Goal: Information Seeking & Learning: Compare options

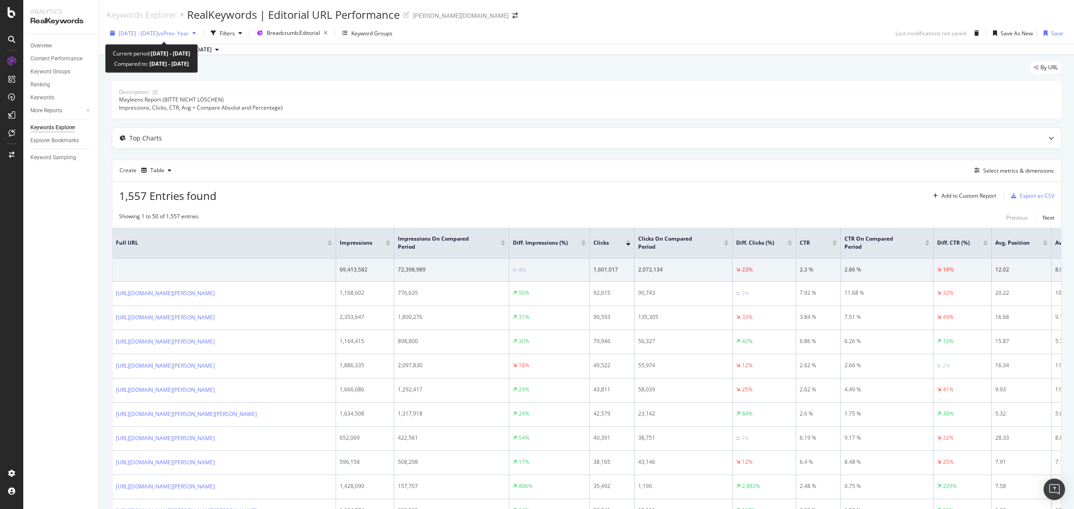
click at [182, 37] on div "2025 Jan. 1st - Aug. 15th vs Prev. Year" at bounding box center [154, 34] width 70 height 8
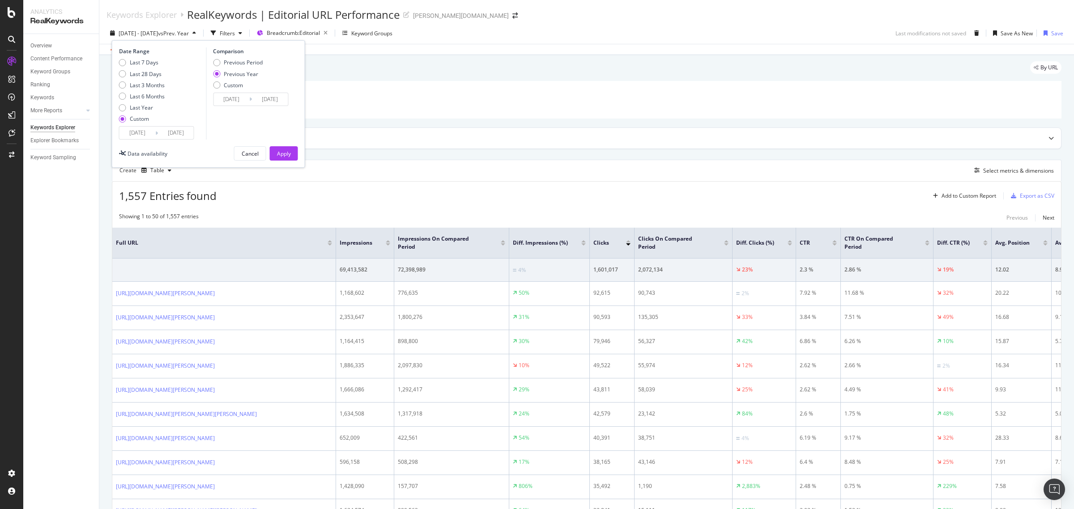
click at [184, 134] on input "[DATE]" at bounding box center [176, 133] width 36 height 13
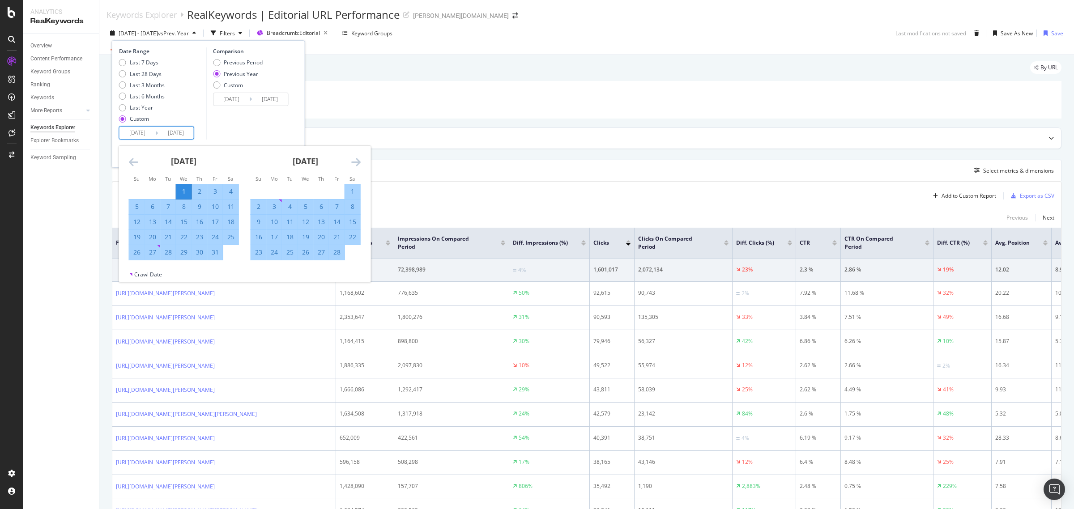
click at [357, 162] on icon "Move forward to switch to the next month." at bounding box center [355, 162] width 9 height 11
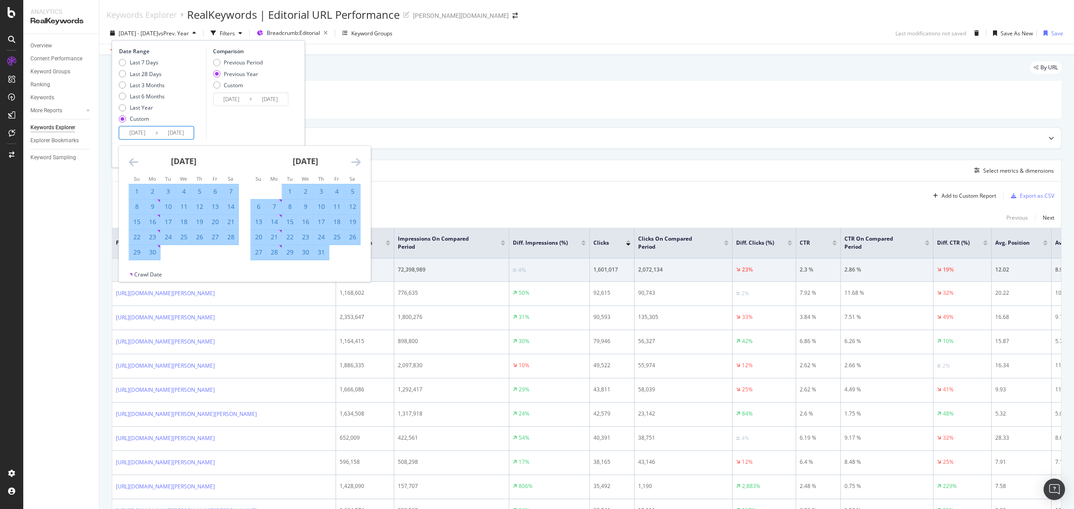
click at [357, 162] on icon "Move forward to switch to the next month." at bounding box center [355, 162] width 9 height 11
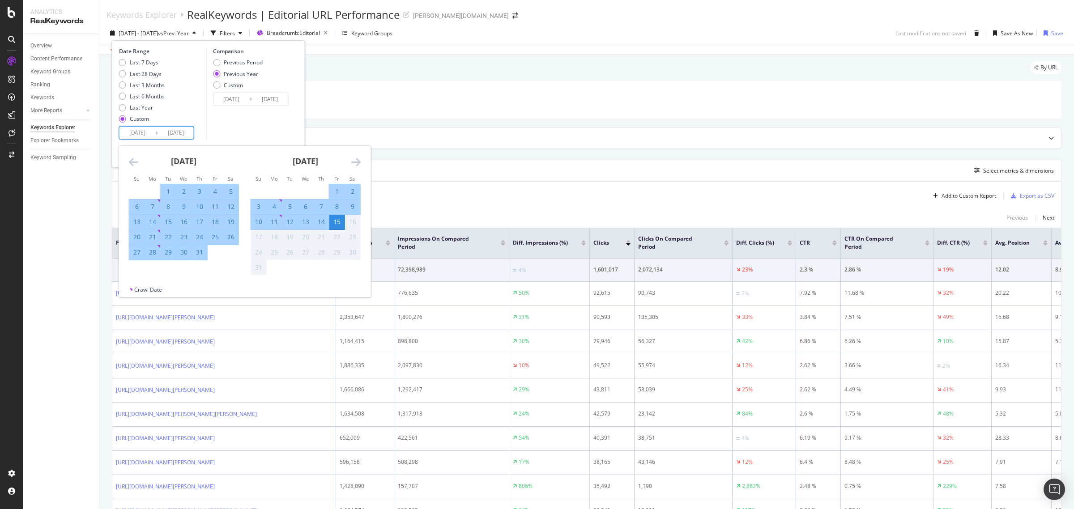
click at [337, 193] on div "1" at bounding box center [336, 191] width 15 height 9
type input "[DATE]"
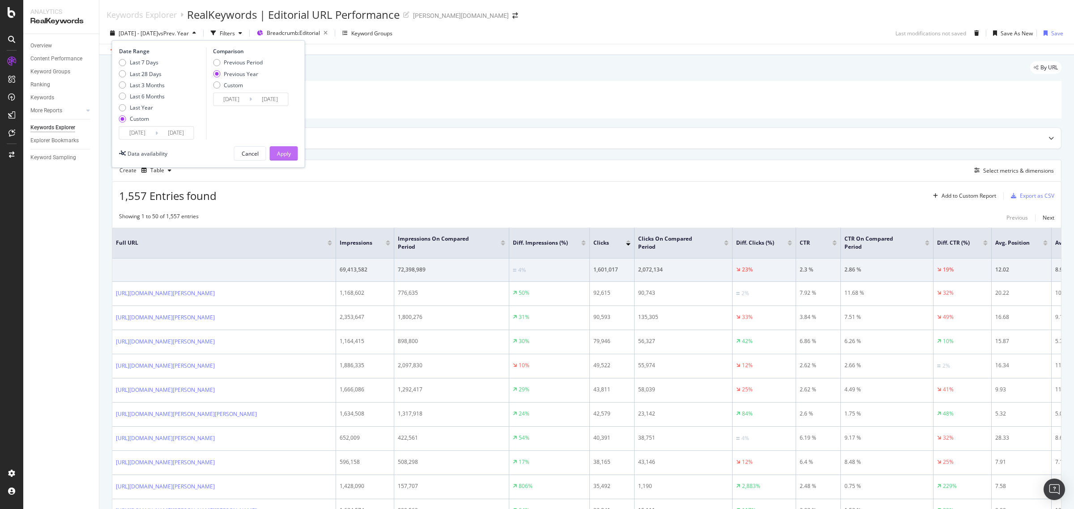
click at [285, 146] on button "Apply" at bounding box center [284, 153] width 28 height 14
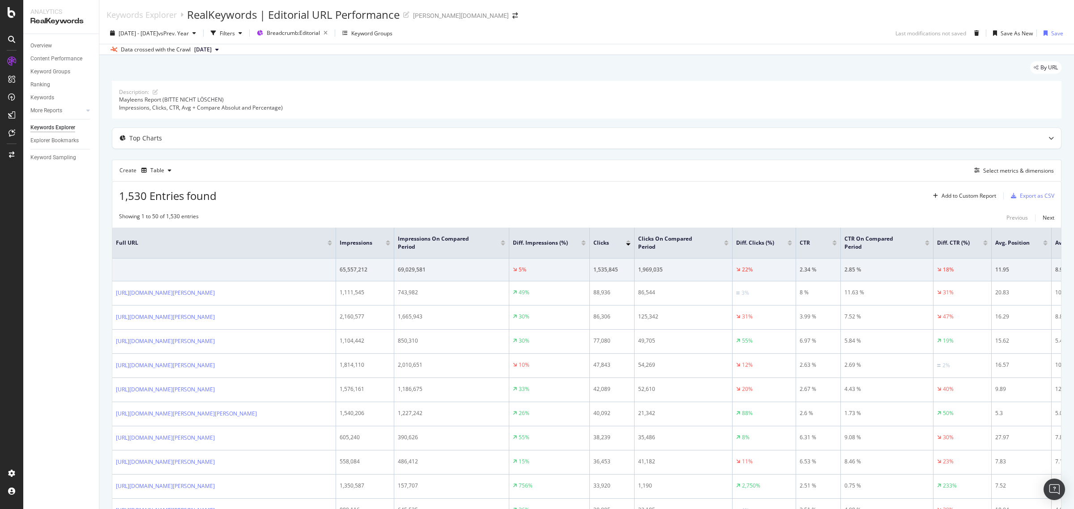
click at [627, 244] on div at bounding box center [628, 245] width 4 height 2
click at [158, 36] on span "2025 Jan. 1st - Aug. 1st" at bounding box center [138, 34] width 39 height 8
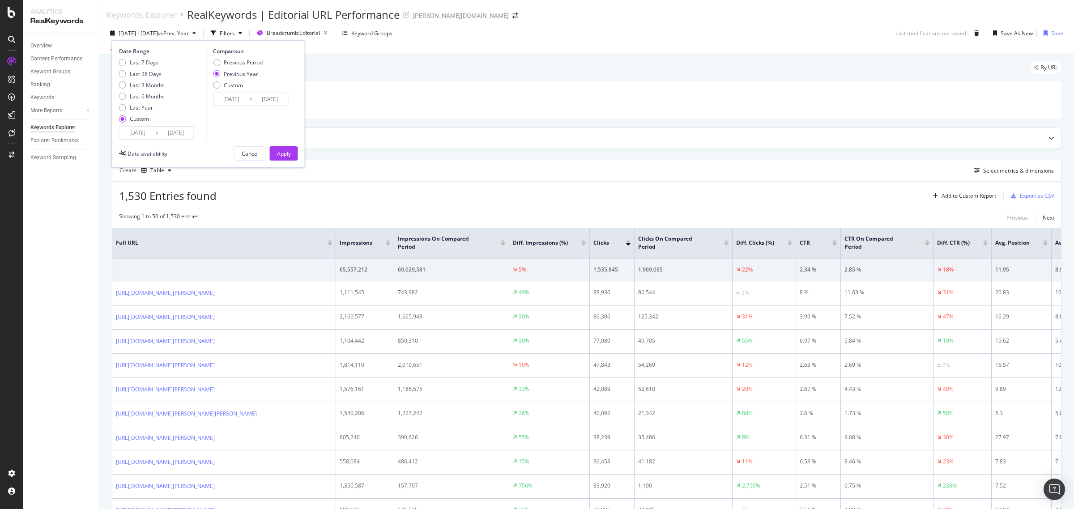
click at [140, 138] on input "2025/01/01" at bounding box center [138, 133] width 36 height 13
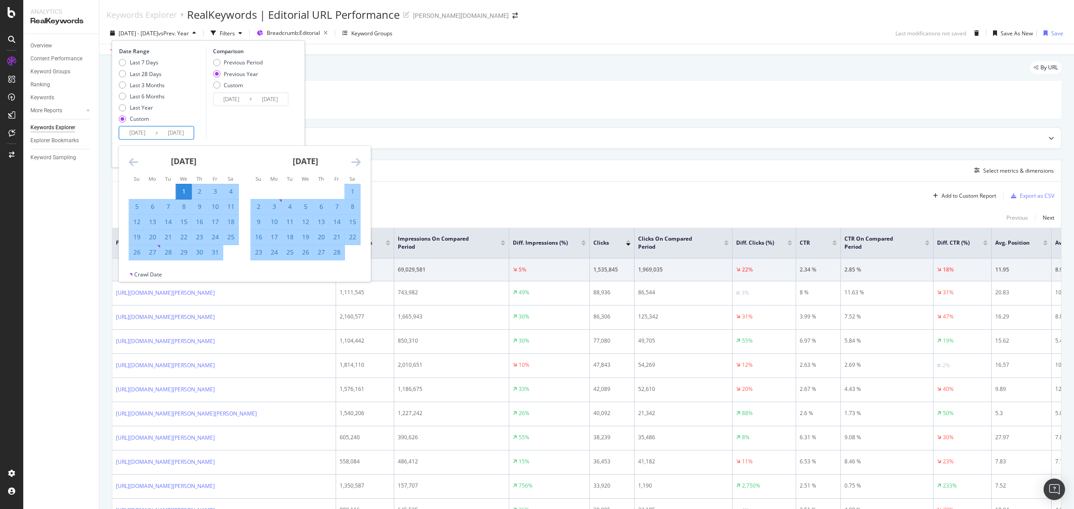
click at [355, 159] on icon "Move forward to switch to the next month." at bounding box center [355, 162] width 9 height 11
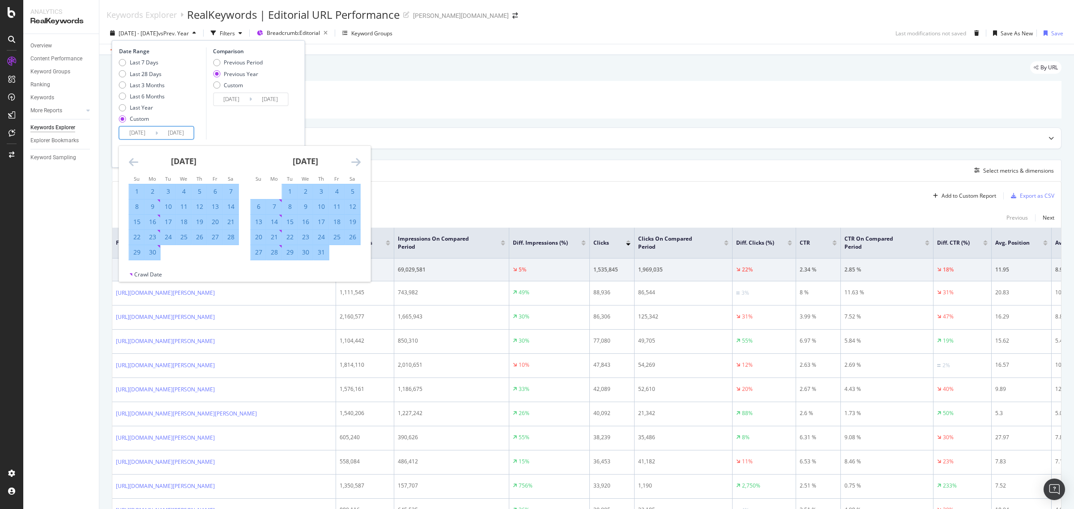
click at [355, 159] on icon "Move forward to switch to the next month." at bounding box center [355, 162] width 9 height 11
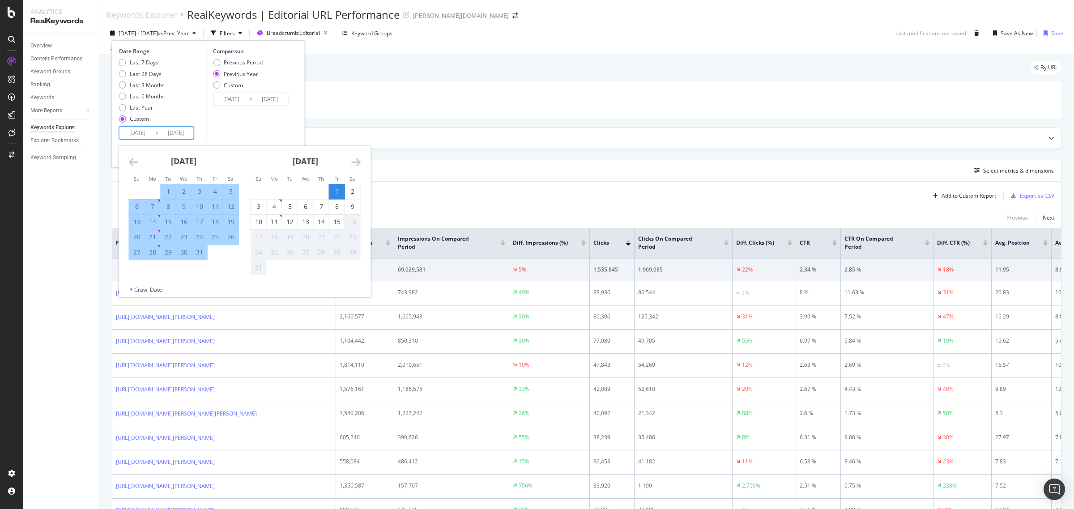
click at [337, 191] on div "1" at bounding box center [336, 191] width 15 height 9
type input "[DATE]"
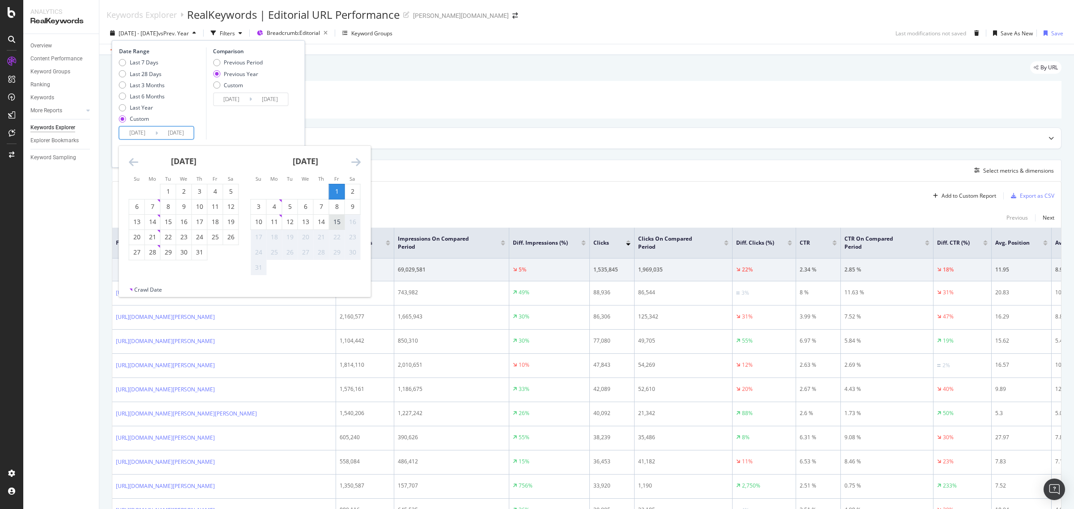
click at [336, 220] on div "15" at bounding box center [336, 222] width 15 height 9
type input "[DATE]"
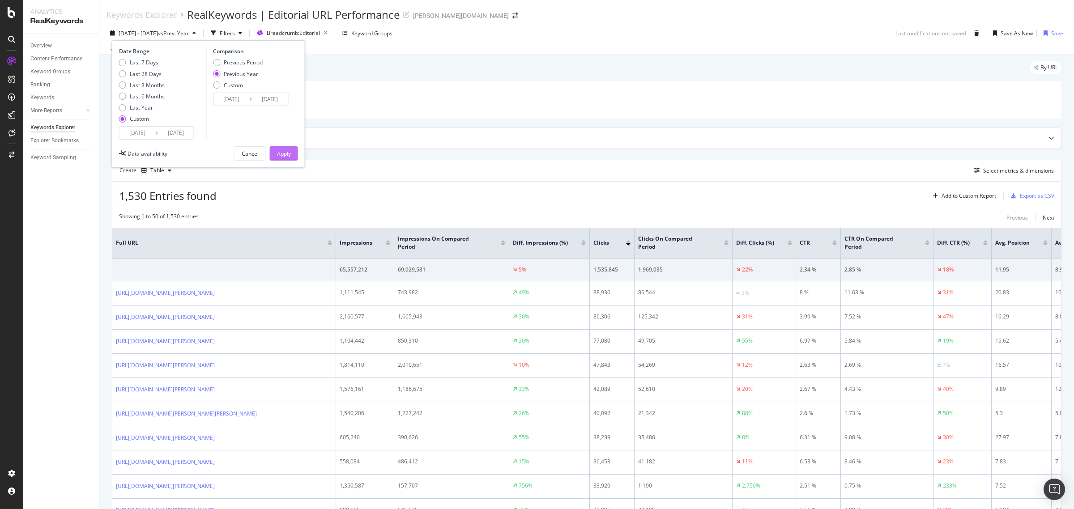
click at [291, 150] on button "Apply" at bounding box center [284, 153] width 28 height 14
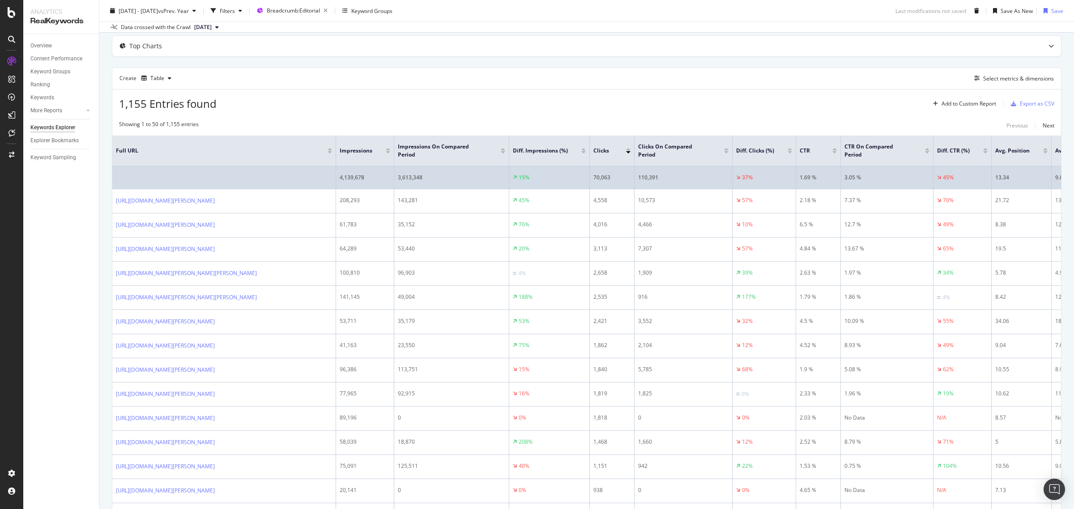
scroll to position [112, 0]
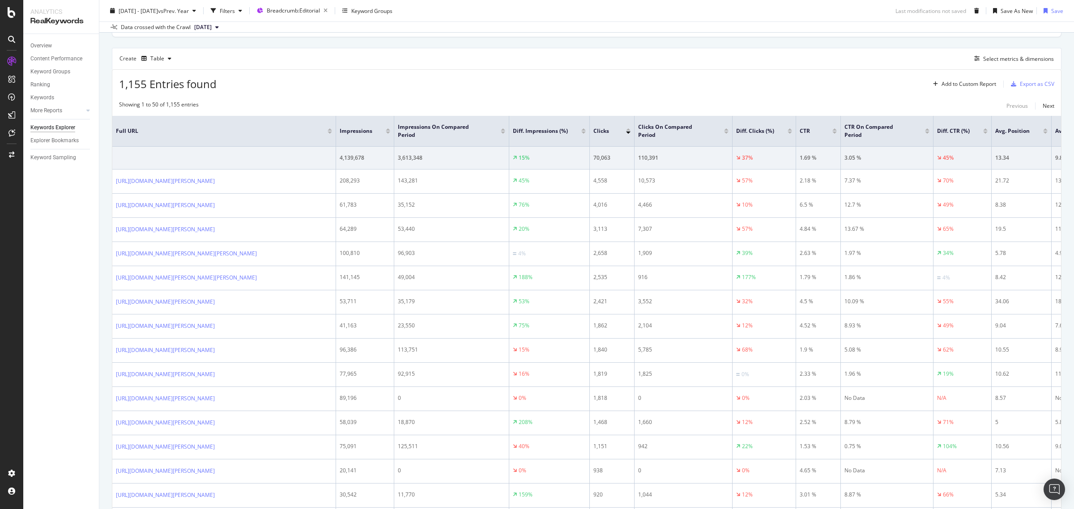
click at [628, 135] on div "Clicks" at bounding box center [612, 131] width 37 height 9
click at [628, 133] on div at bounding box center [628, 133] width 4 height 2
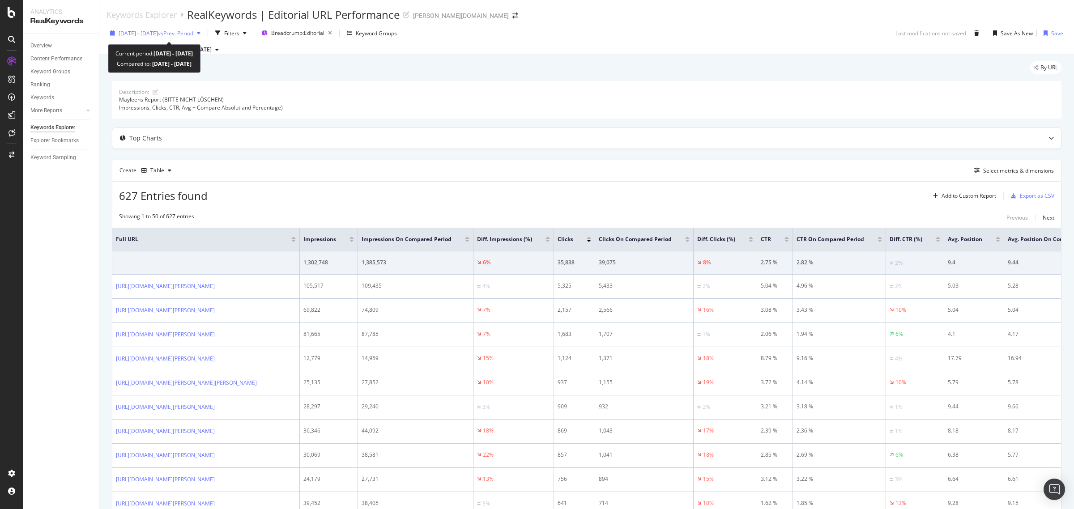
click at [135, 30] on span "[DATE] - [DATE]" at bounding box center [138, 34] width 39 height 8
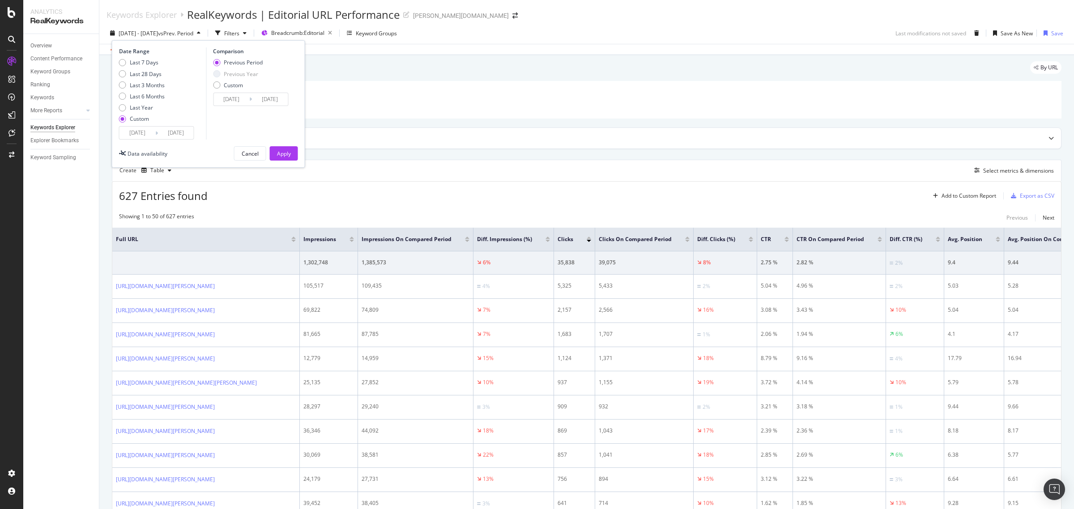
click at [138, 133] on input "[DATE]" at bounding box center [138, 133] width 36 height 13
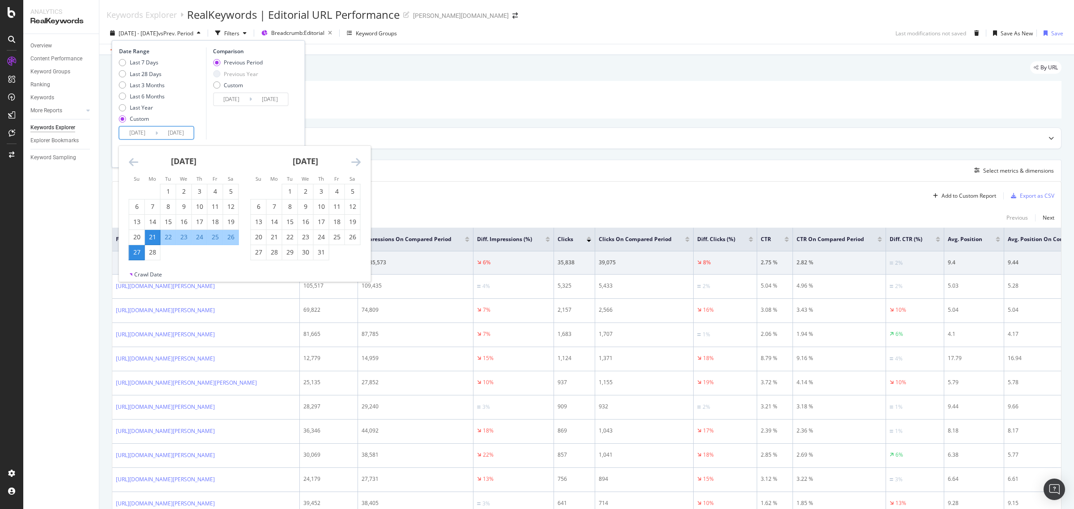
click at [359, 160] on icon "Move forward to switch to the next month." at bounding box center [355, 162] width 9 height 11
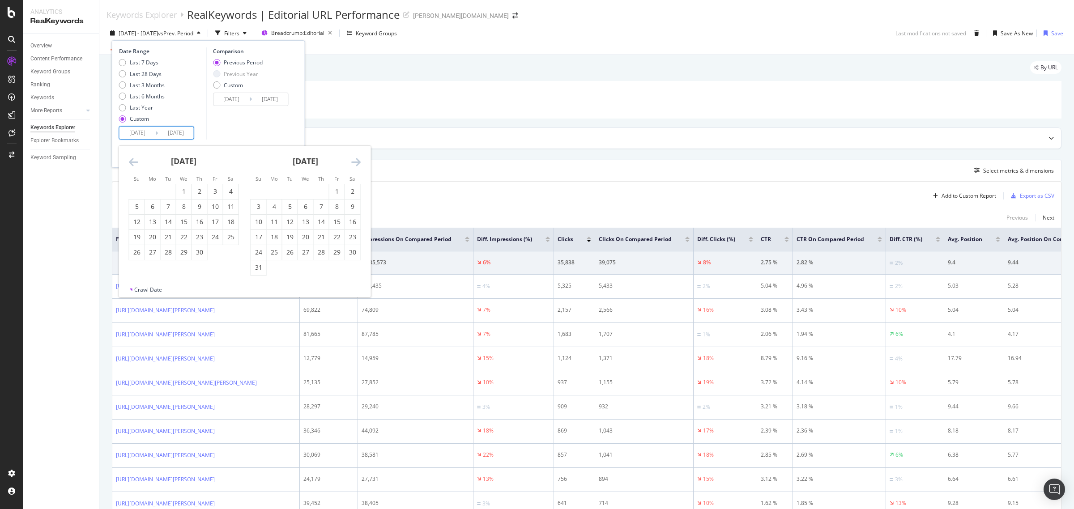
click at [359, 160] on icon "Move forward to switch to the next month." at bounding box center [355, 162] width 9 height 11
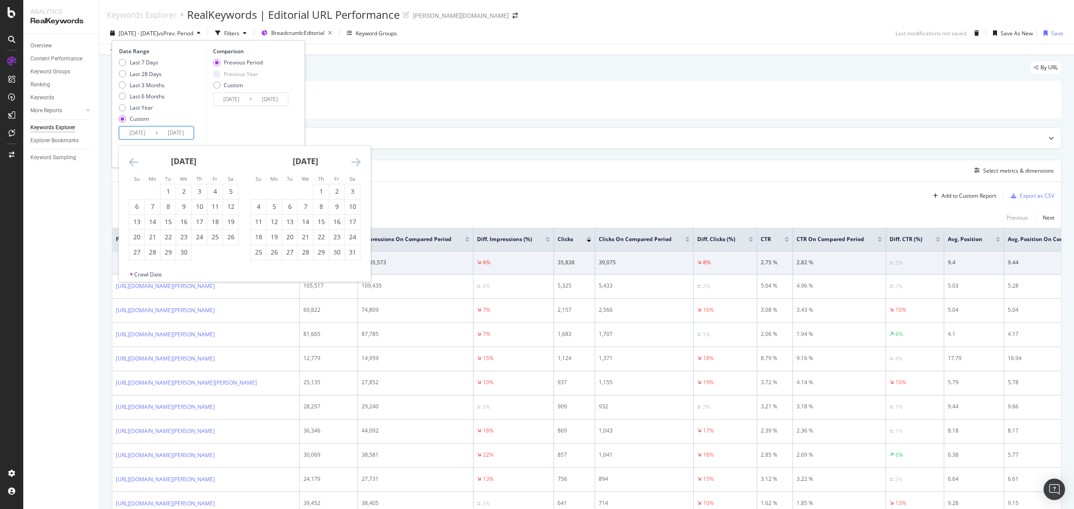
click at [359, 160] on icon "Move forward to switch to the next month." at bounding box center [355, 162] width 9 height 11
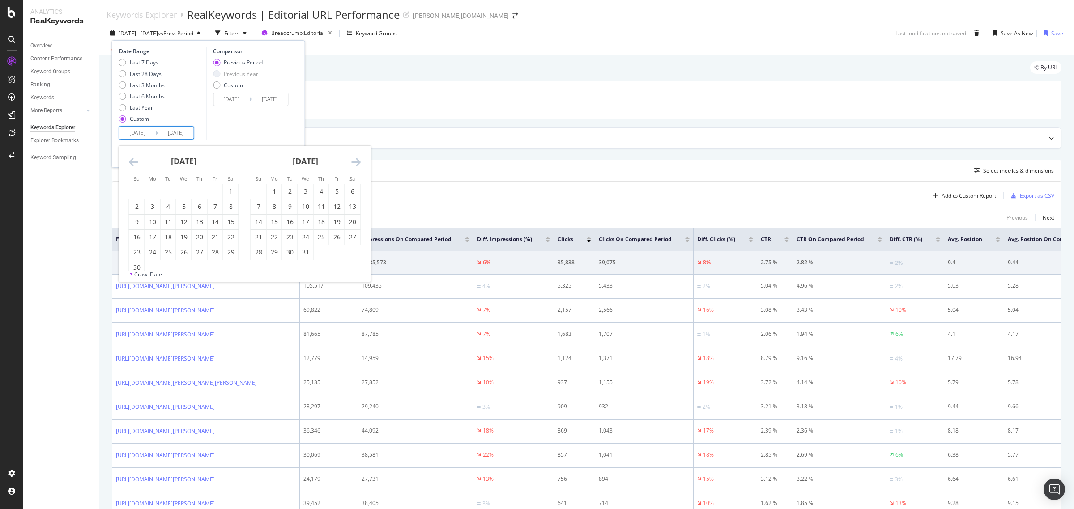
click at [359, 160] on icon "Move forward to switch to the next month." at bounding box center [355, 162] width 9 height 11
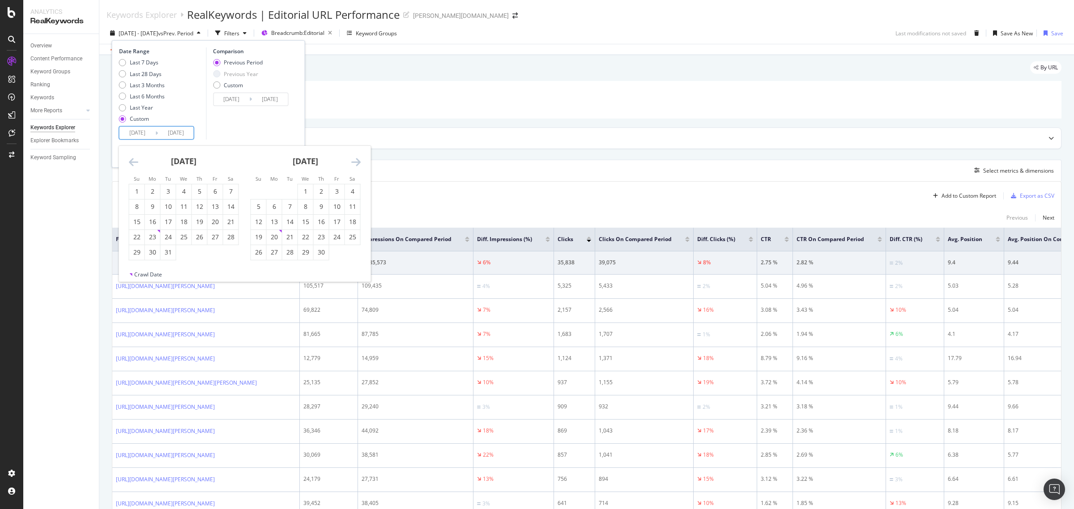
click at [359, 160] on icon "Move forward to switch to the next month." at bounding box center [355, 162] width 9 height 11
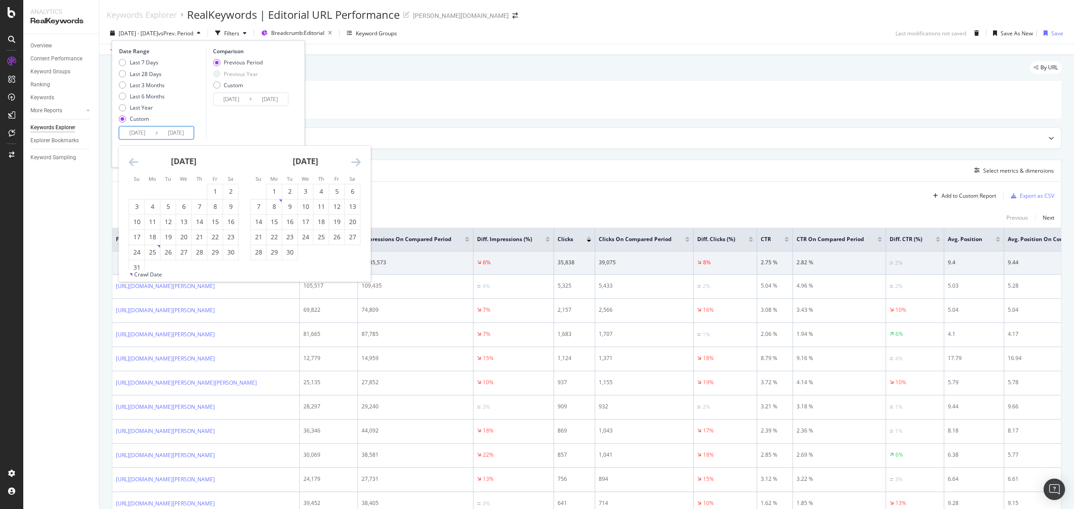
click at [359, 160] on icon "Move forward to switch to the next month." at bounding box center [355, 162] width 9 height 11
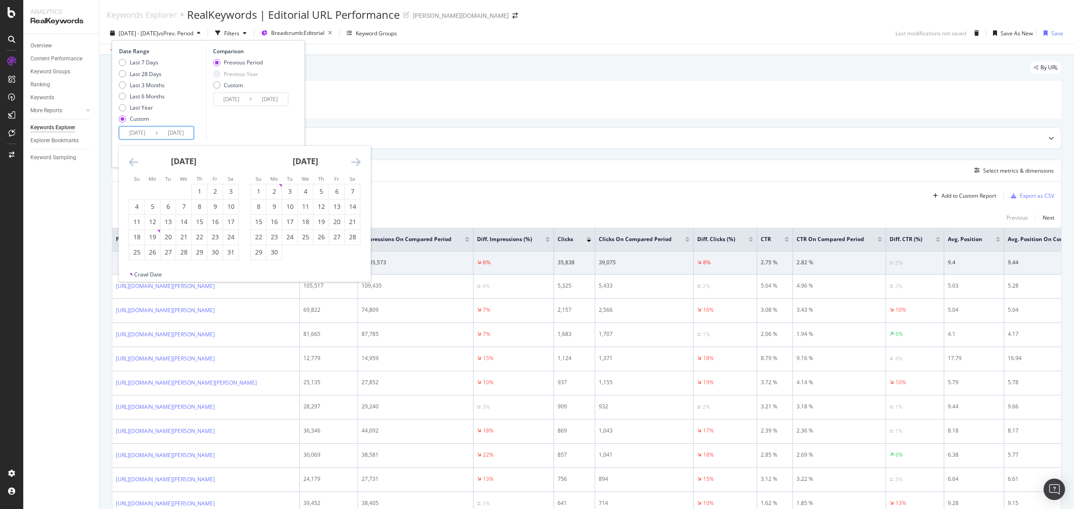
click at [359, 160] on icon "Move forward to switch to the next month." at bounding box center [355, 162] width 9 height 11
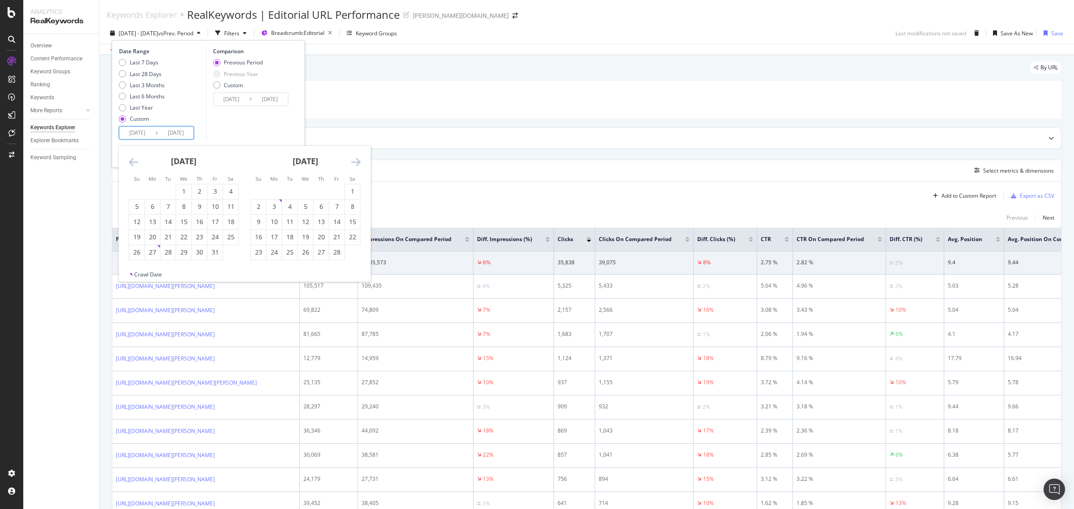
click at [359, 160] on icon "Move forward to switch to the next month." at bounding box center [355, 162] width 9 height 11
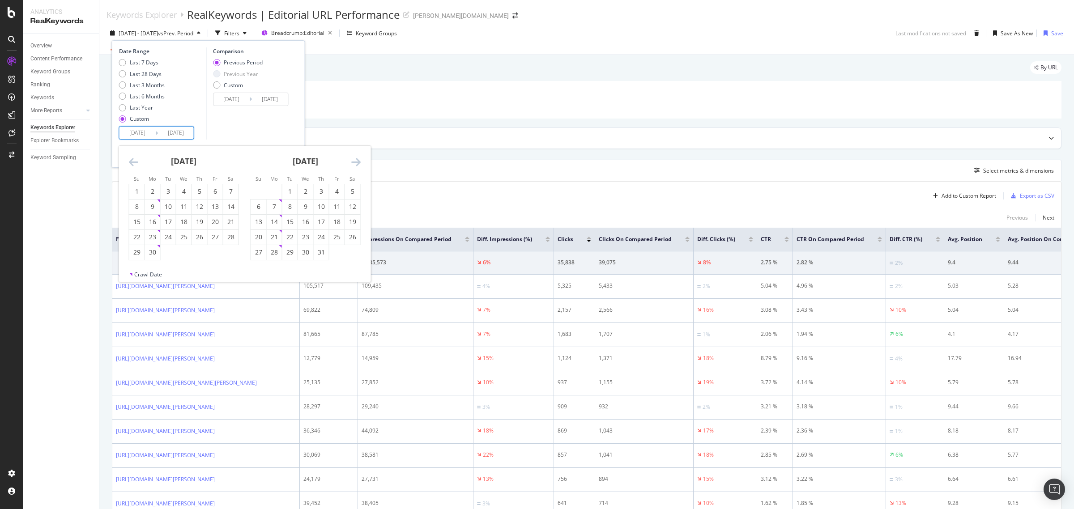
click at [359, 160] on icon "Move forward to switch to the next month." at bounding box center [355, 162] width 9 height 11
click at [334, 193] on div "1" at bounding box center [336, 191] width 15 height 9
type input "[DATE]"
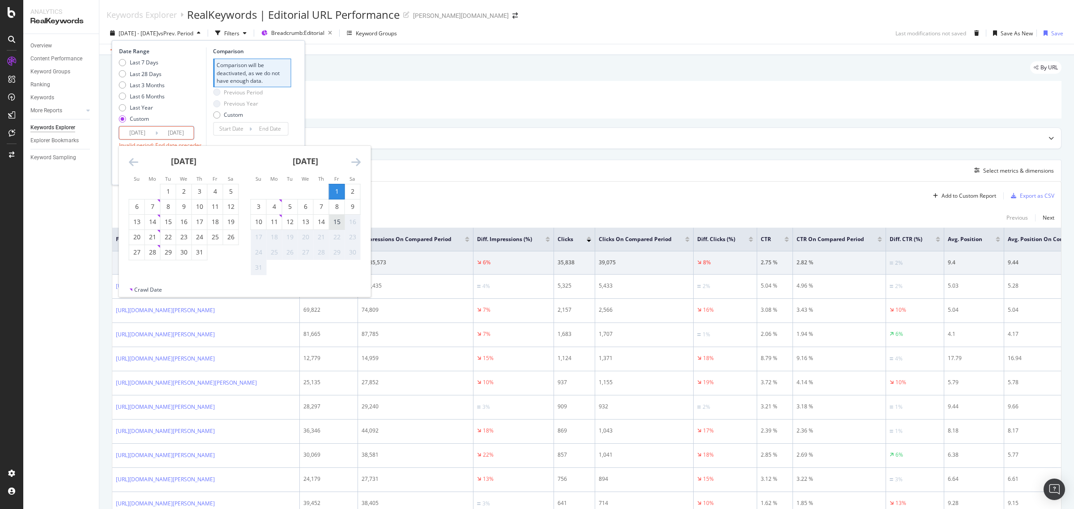
click at [333, 226] on div "15" at bounding box center [336, 222] width 15 height 9
type input "[DATE]"
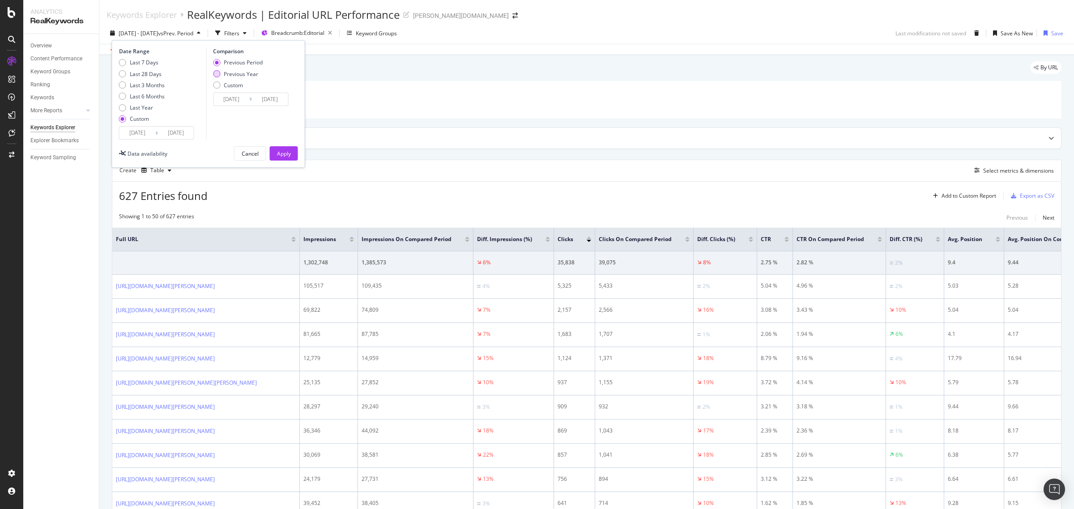
click at [243, 75] on div "Previous Year" at bounding box center [241, 74] width 34 height 8
type input "[DATE]"
click at [287, 153] on div "Apply" at bounding box center [284, 154] width 14 height 8
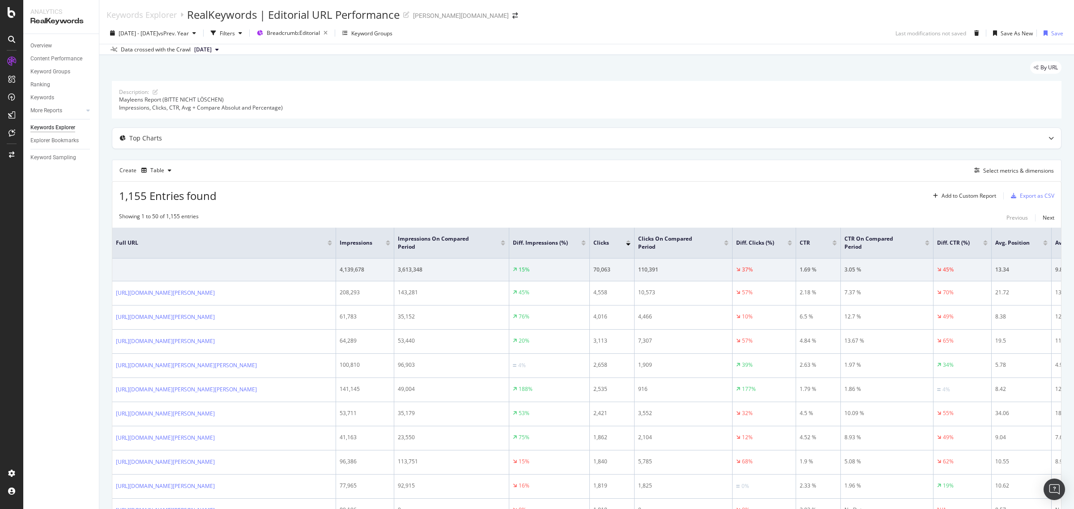
click at [628, 244] on div at bounding box center [628, 245] width 4 height 2
click at [628, 246] on div "Clicks" at bounding box center [612, 243] width 37 height 9
click at [628, 245] on div at bounding box center [628, 245] width 4 height 2
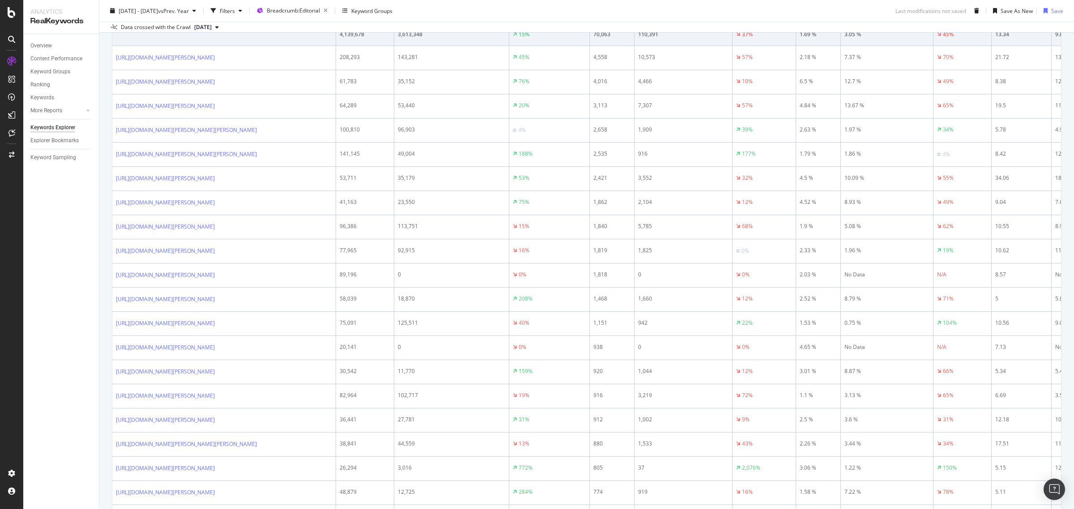
scroll to position [168, 0]
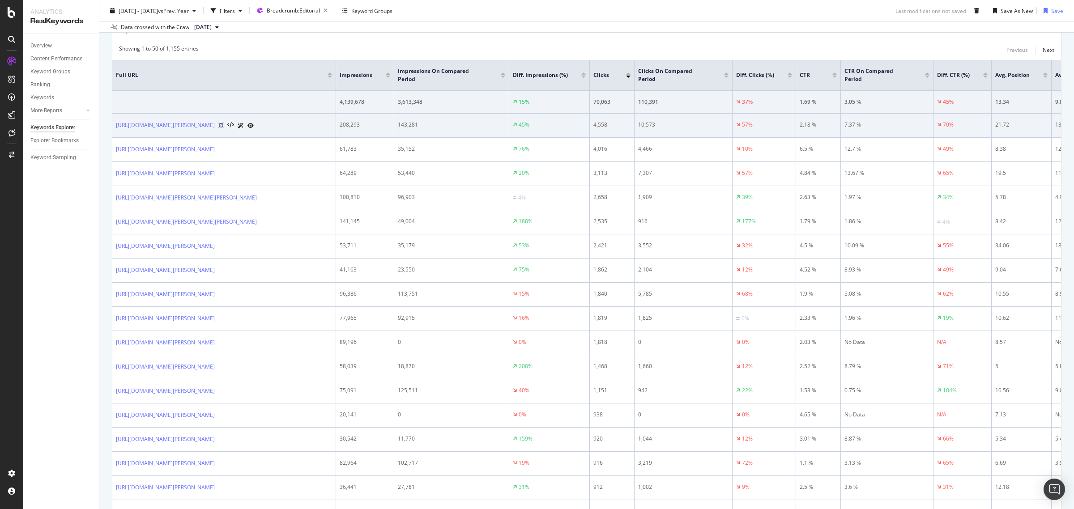
click at [224, 124] on icon at bounding box center [220, 125] width 5 height 5
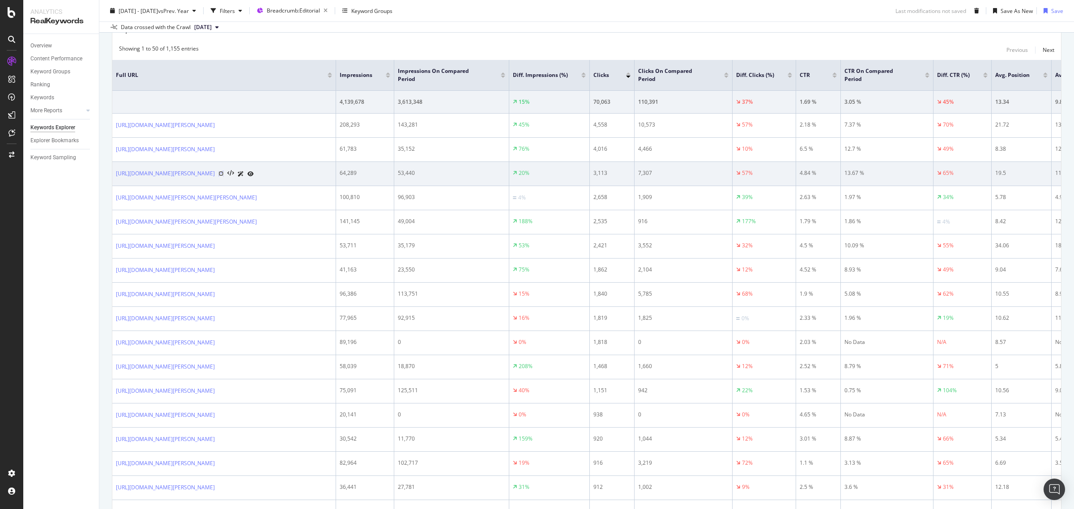
click at [224, 176] on icon at bounding box center [220, 173] width 5 height 5
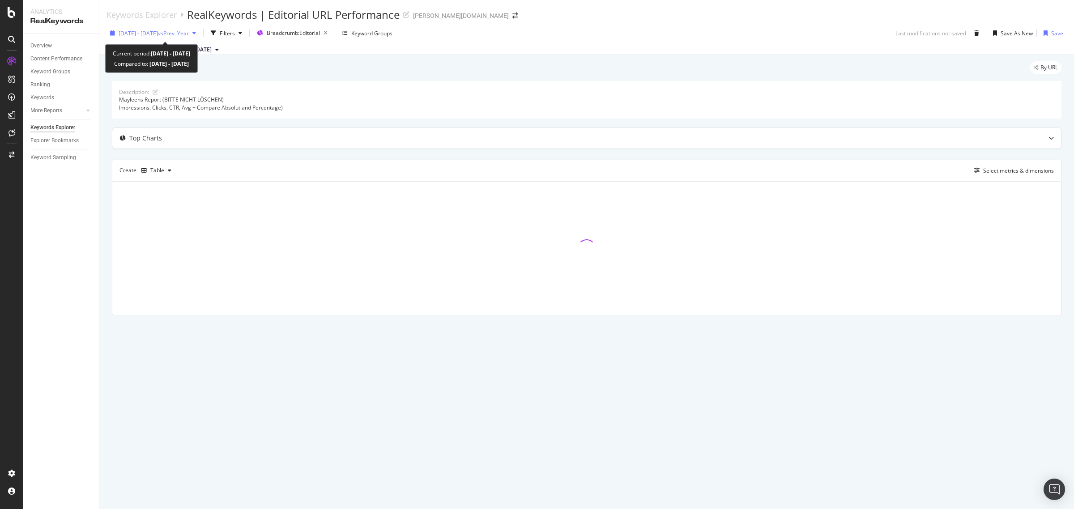
click at [180, 34] on span "vs Prev. Year" at bounding box center [173, 34] width 31 height 8
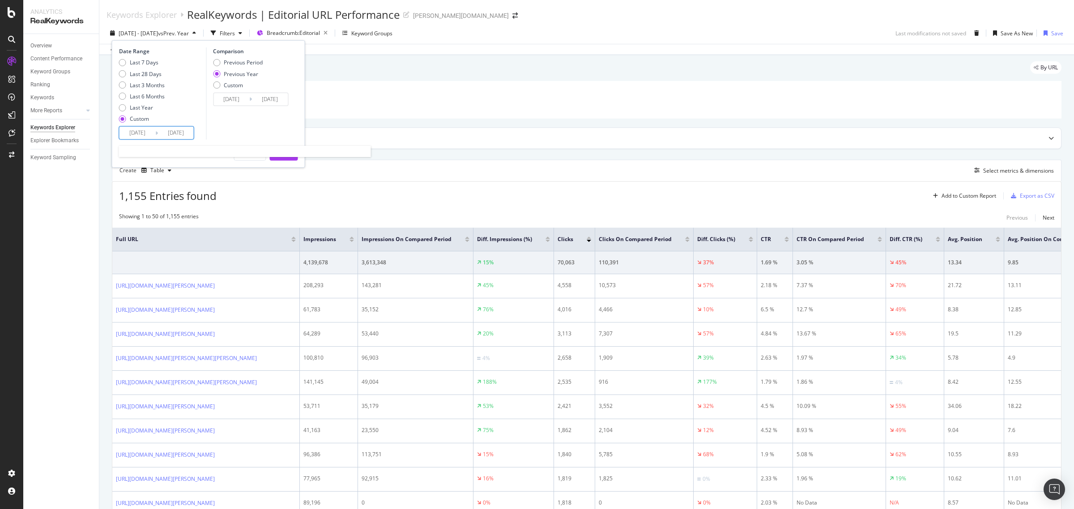
click at [133, 137] on input "[DATE]" at bounding box center [138, 133] width 36 height 13
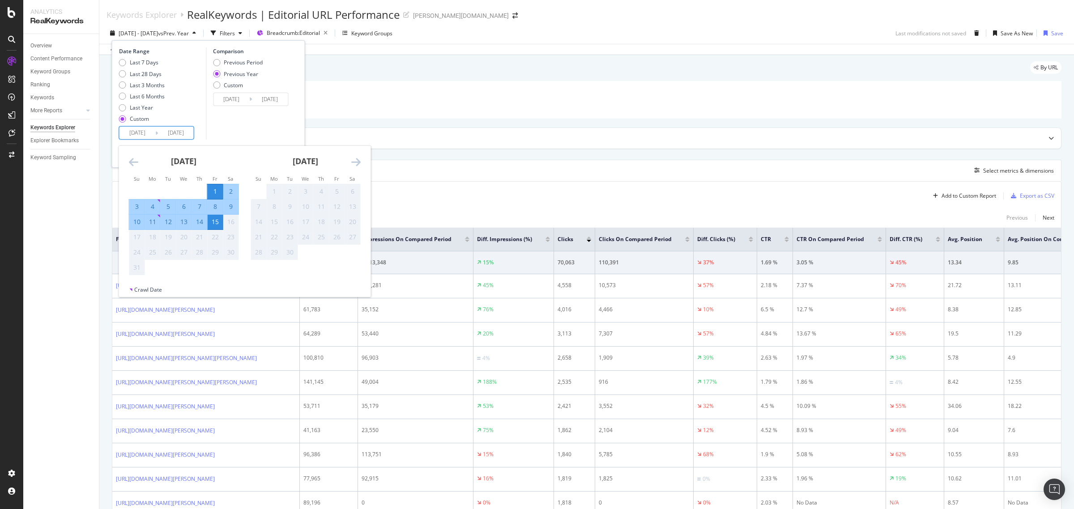
click at [133, 169] on div "[DATE]" at bounding box center [184, 165] width 110 height 38
click at [133, 164] on icon "Move backward to switch to the previous month." at bounding box center [133, 162] width 9 height 11
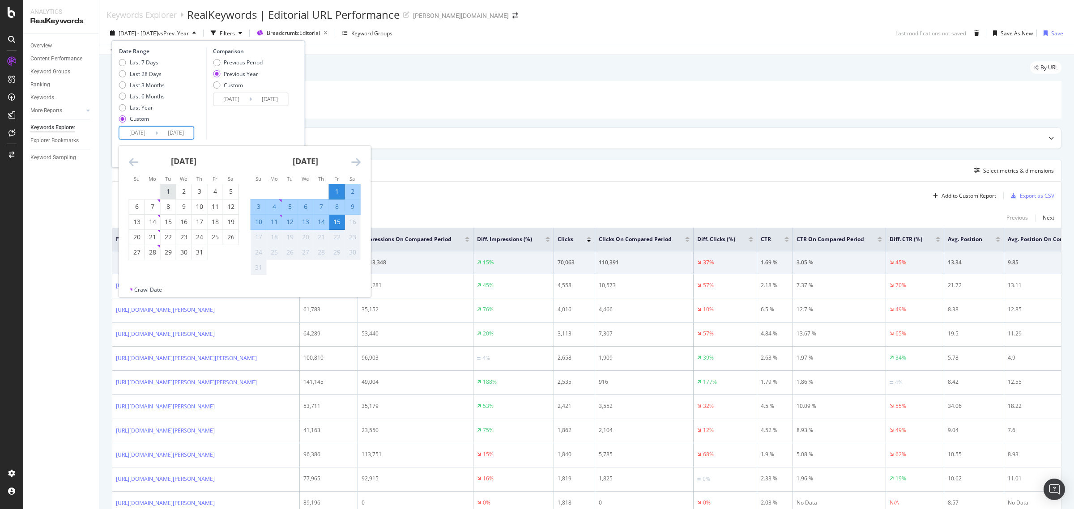
click at [171, 189] on div "1" at bounding box center [168, 191] width 15 height 9
type input "2025/07/01"
type input "2024/07/02"
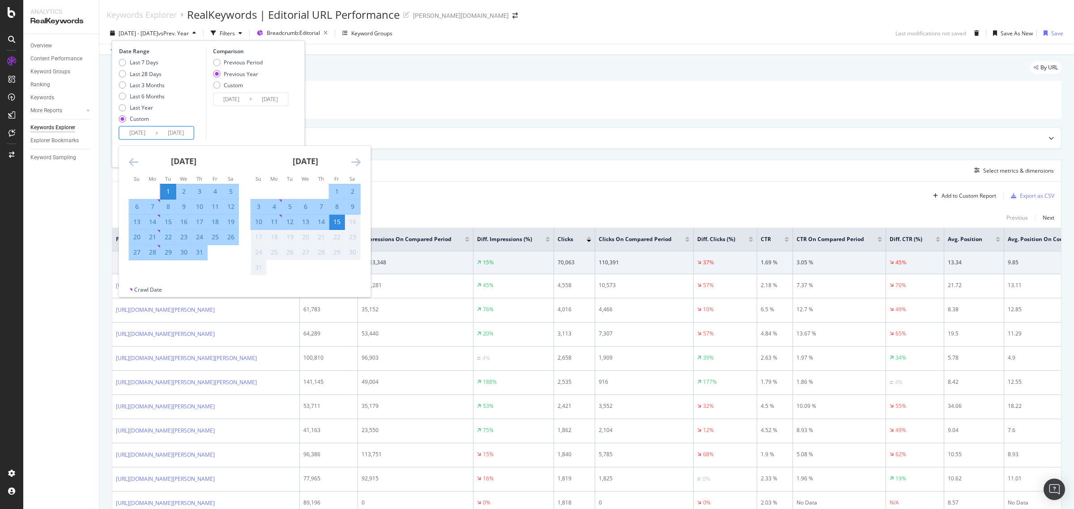
click at [338, 222] on div "15" at bounding box center [336, 222] width 15 height 9
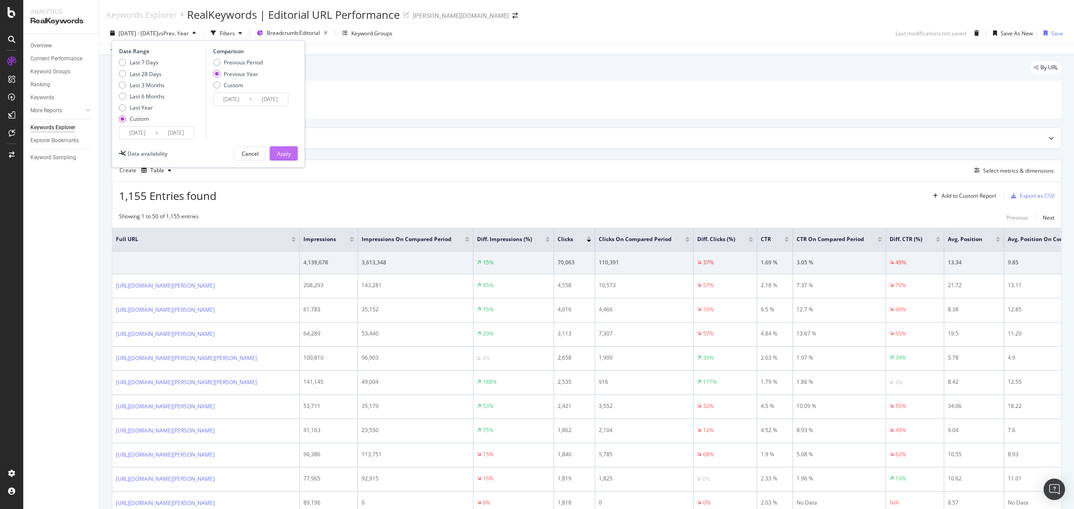
click at [282, 154] on div "Apply" at bounding box center [284, 154] width 14 height 8
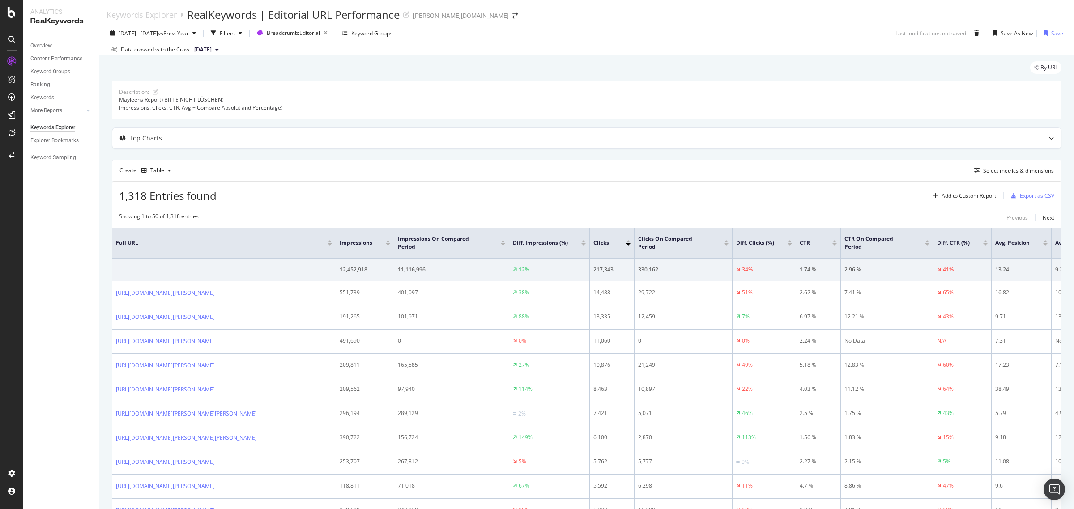
click at [626, 245] on div at bounding box center [628, 245] width 4 height 2
click at [628, 245] on div at bounding box center [628, 245] width 4 height 2
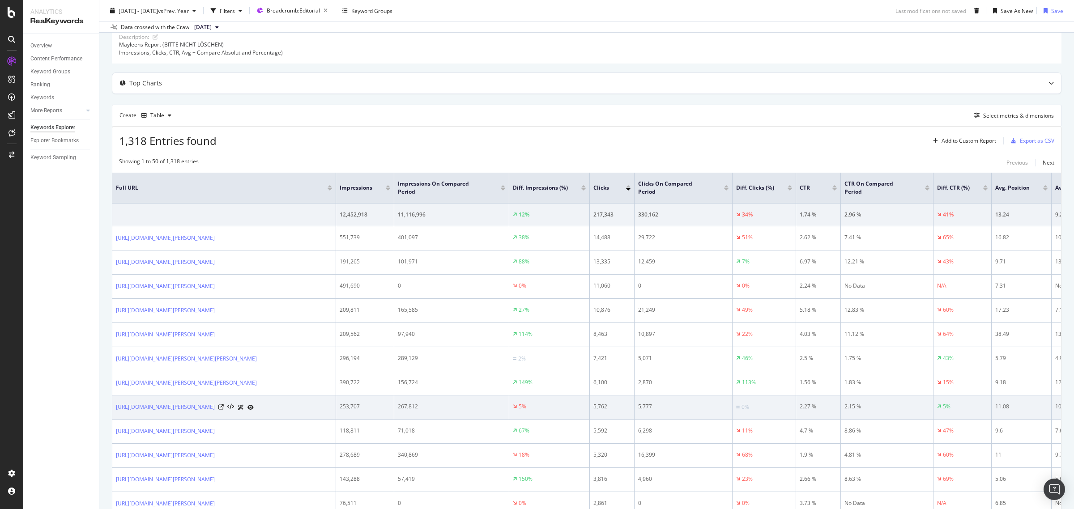
scroll to position [56, 0]
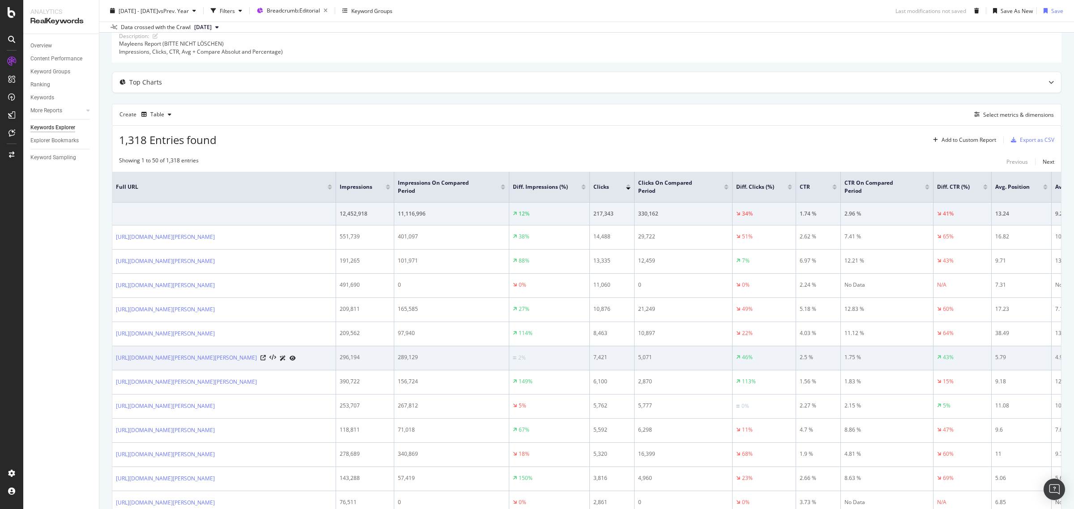
click at [296, 363] on div at bounding box center [278, 358] width 35 height 9
click at [266, 361] on icon at bounding box center [263, 357] width 5 height 5
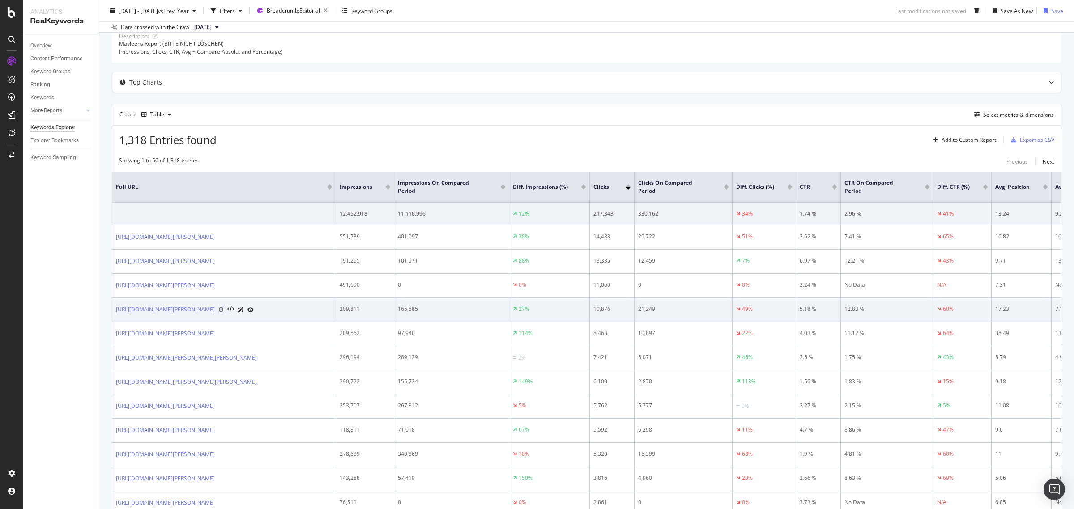
click at [224, 312] on icon at bounding box center [220, 309] width 5 height 5
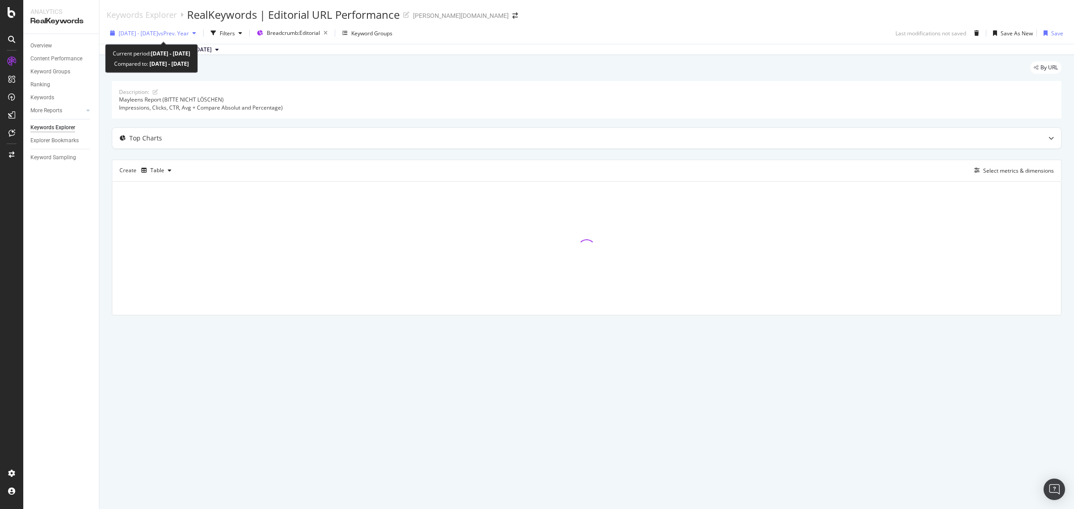
click at [165, 27] on div "2025 Jul. 1st - Aug. 15th vs Prev. Year" at bounding box center [153, 32] width 93 height 13
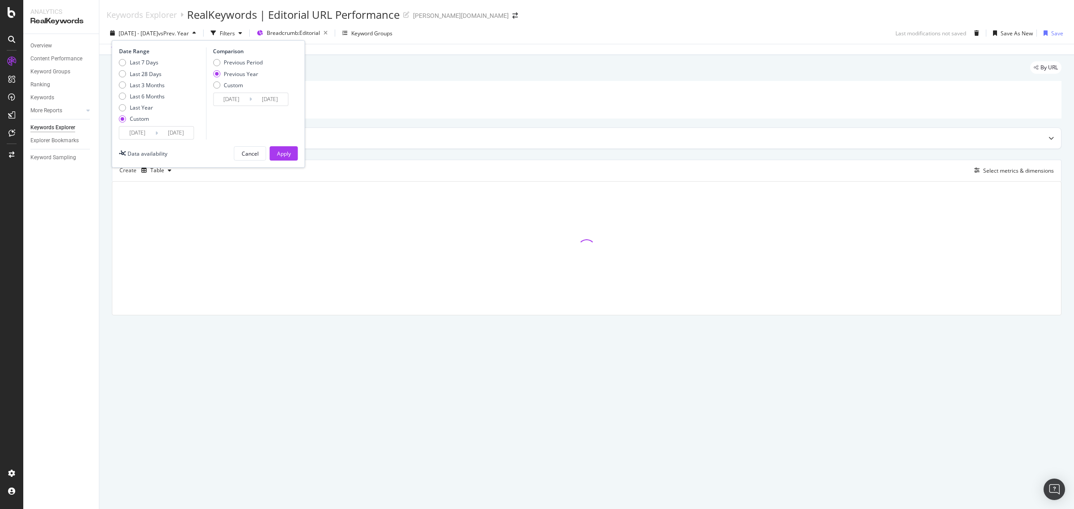
click at [136, 136] on input "2025/07/01" at bounding box center [138, 133] width 36 height 13
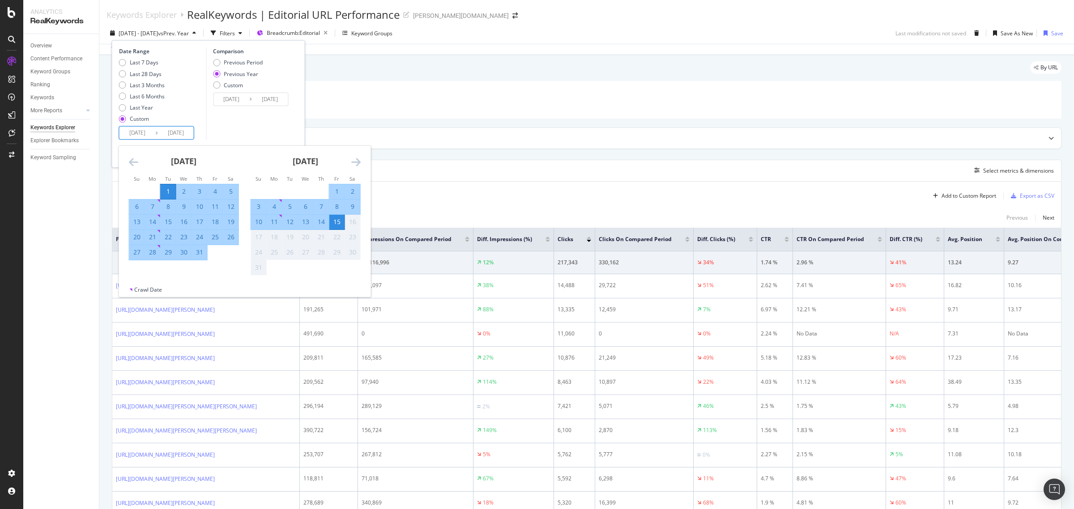
click at [129, 163] on icon "Move backward to switch to the previous month." at bounding box center [133, 162] width 9 height 11
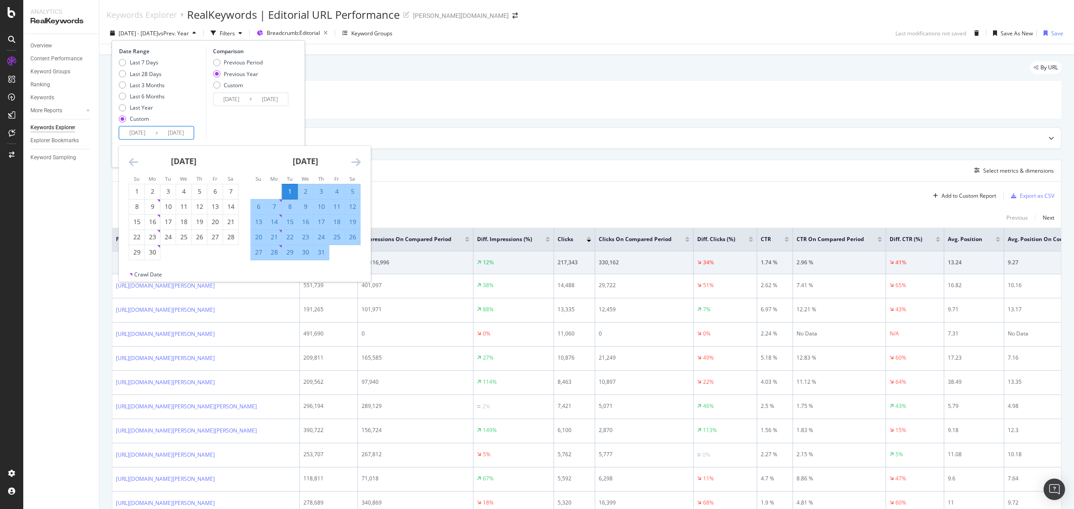
click at [129, 163] on icon "Move backward to switch to the previous month." at bounding box center [133, 162] width 9 height 11
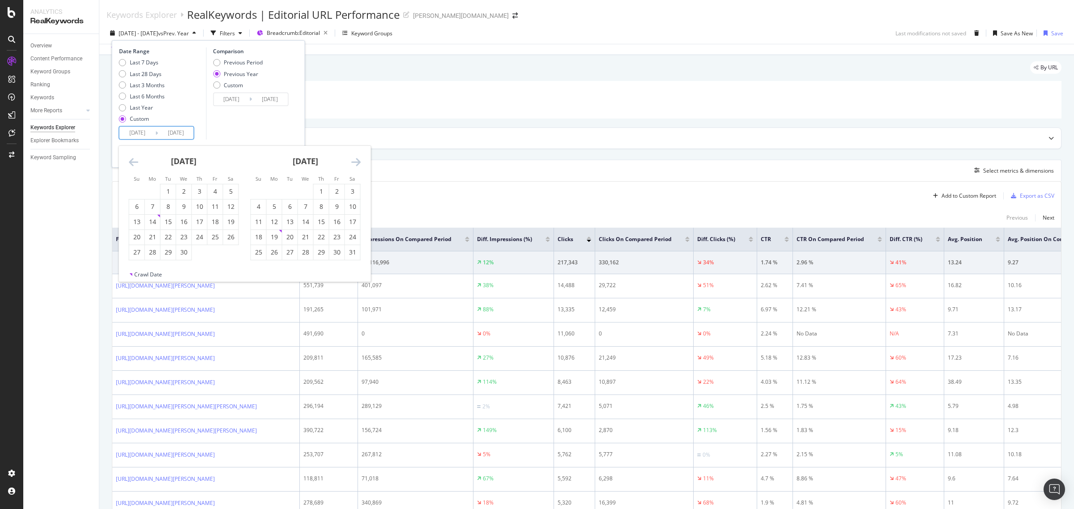
click at [129, 163] on icon "Move backward to switch to the previous month." at bounding box center [133, 162] width 9 height 11
click at [185, 186] on div "1" at bounding box center [183, 191] width 15 height 15
type input "2025/01/01"
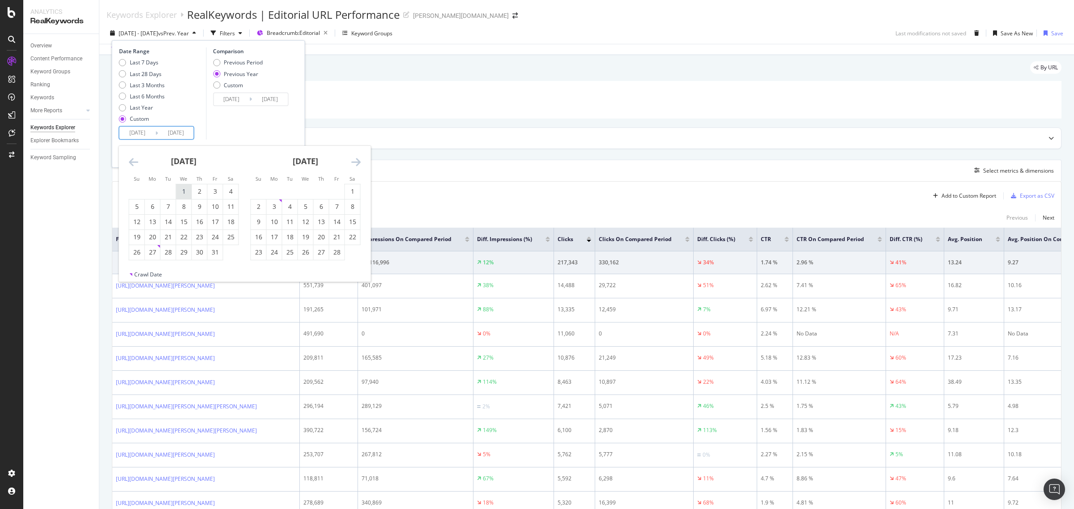
type input "2024/01/03"
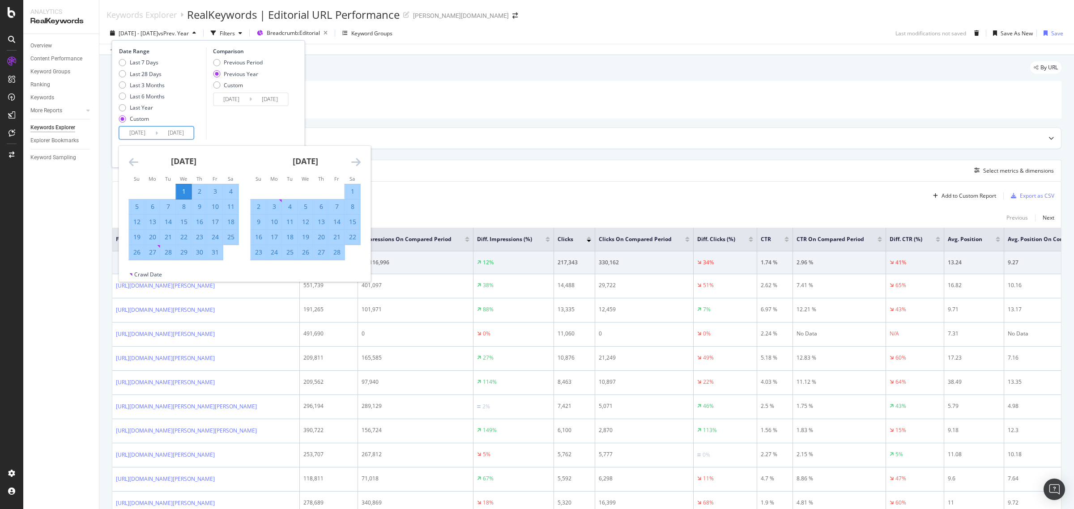
click at [359, 162] on icon "Move forward to switch to the next month." at bounding box center [355, 162] width 9 height 11
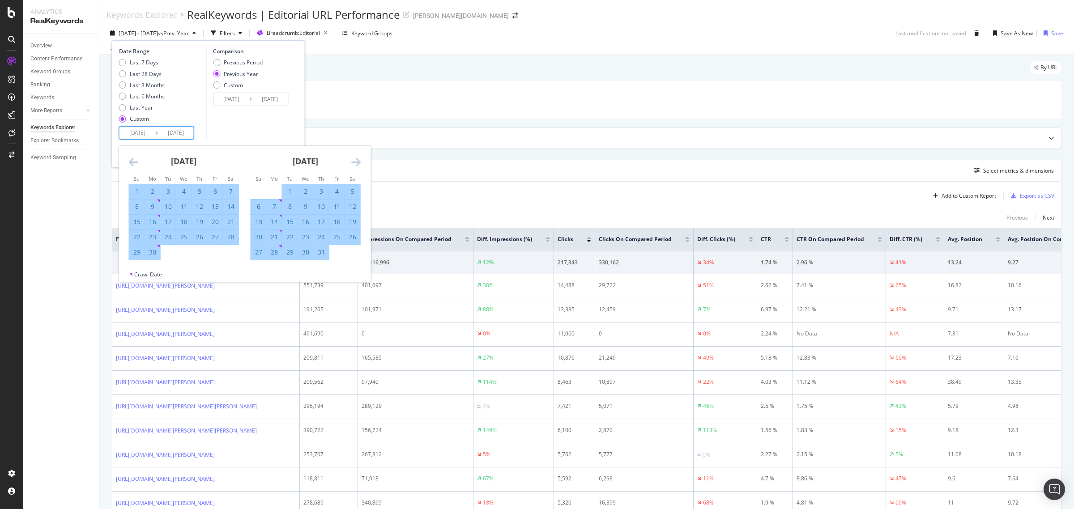
click at [359, 162] on icon "Move forward to switch to the next month." at bounding box center [355, 162] width 9 height 11
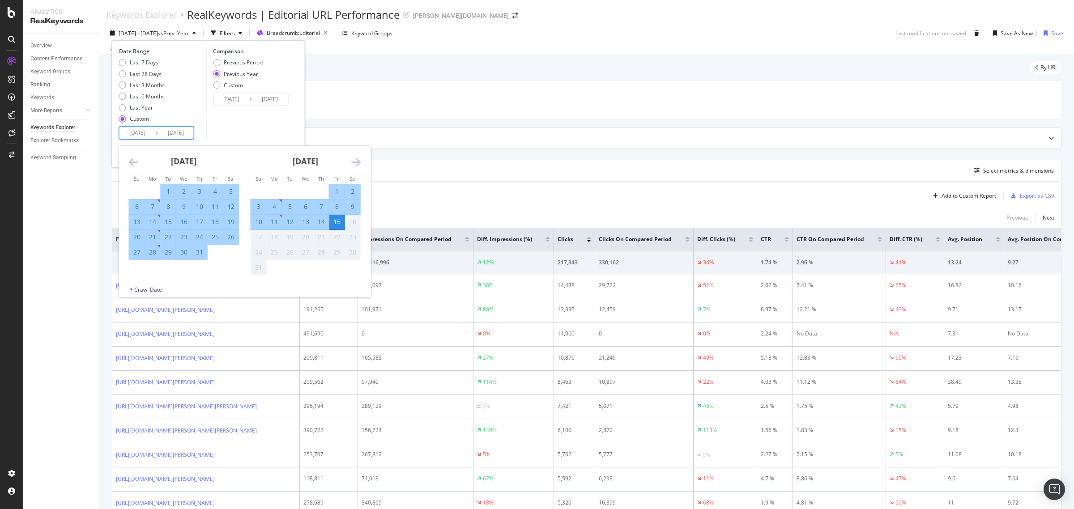
click at [342, 220] on div "15" at bounding box center [336, 222] width 15 height 9
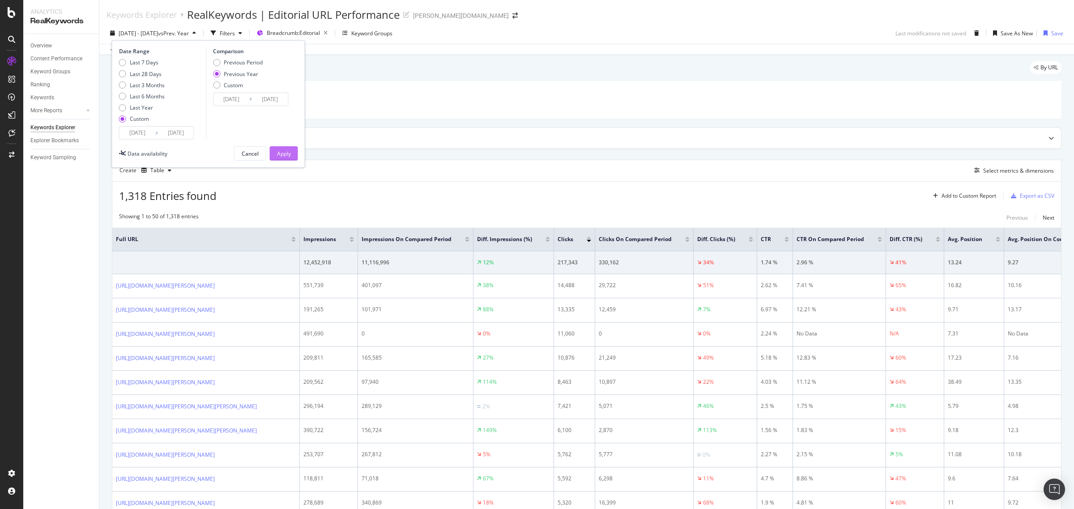
click at [289, 155] on div "Apply" at bounding box center [284, 154] width 14 height 8
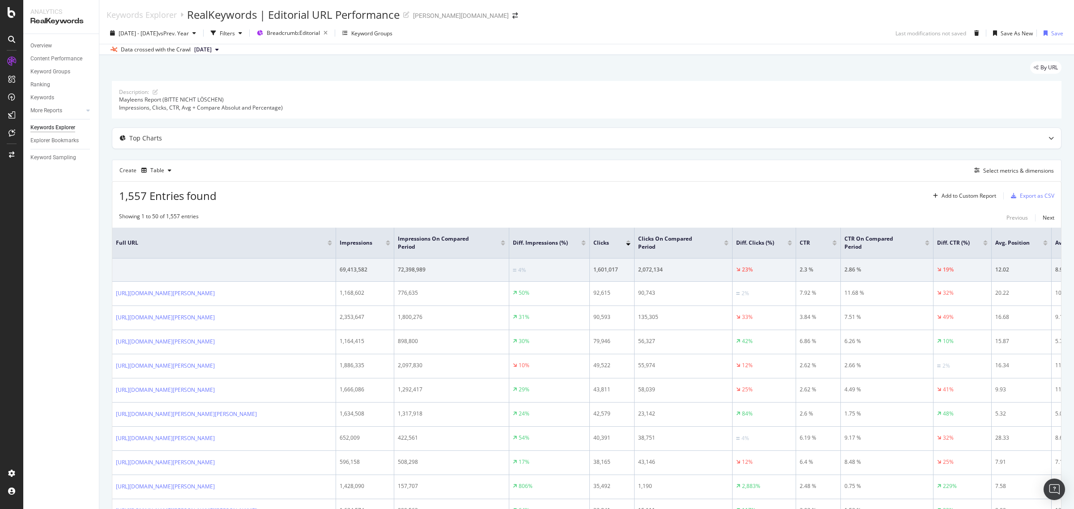
click at [628, 244] on div at bounding box center [628, 245] width 4 height 2
